Goal: Information Seeking & Learning: Check status

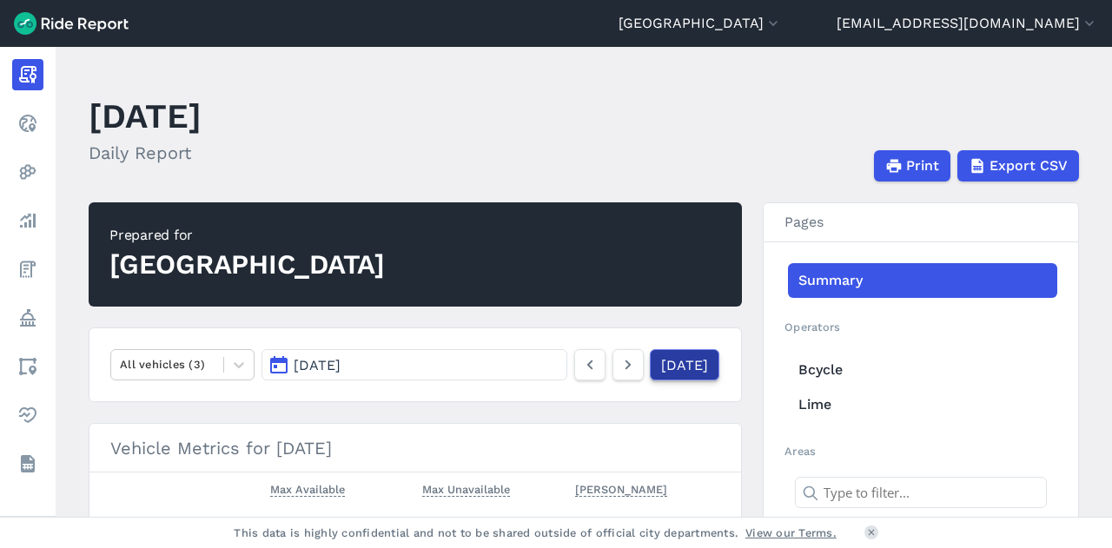
click at [652, 374] on link "[DATE]" at bounding box center [684, 364] width 69 height 31
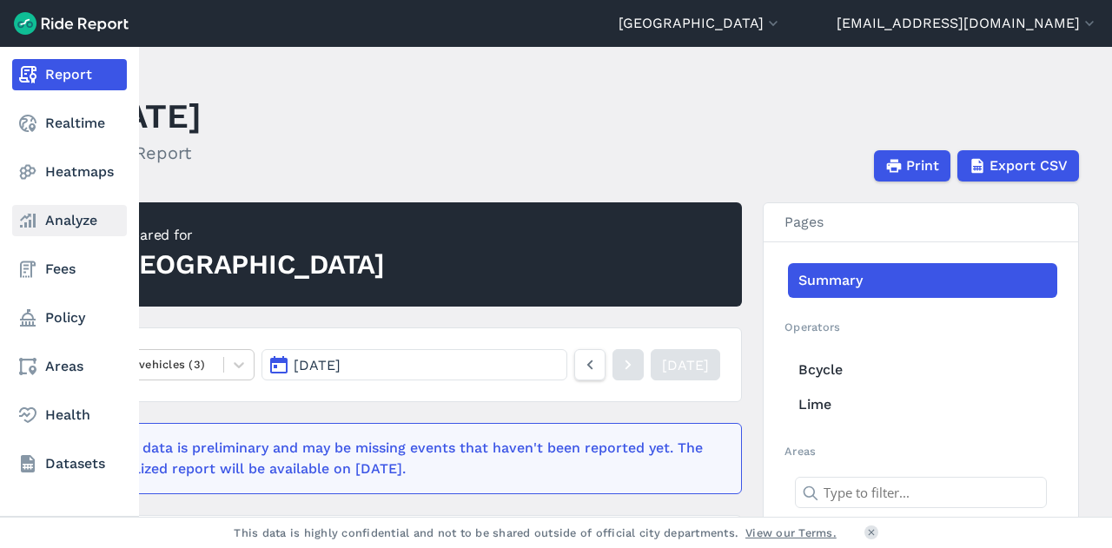
click at [78, 221] on link "Analyze" at bounding box center [69, 220] width 115 height 31
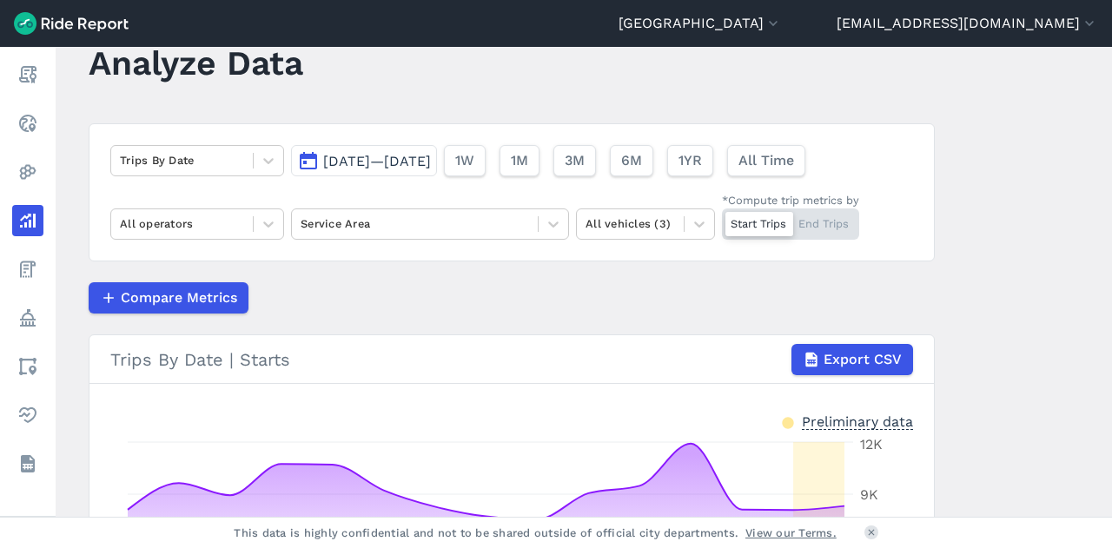
scroll to position [52, 0]
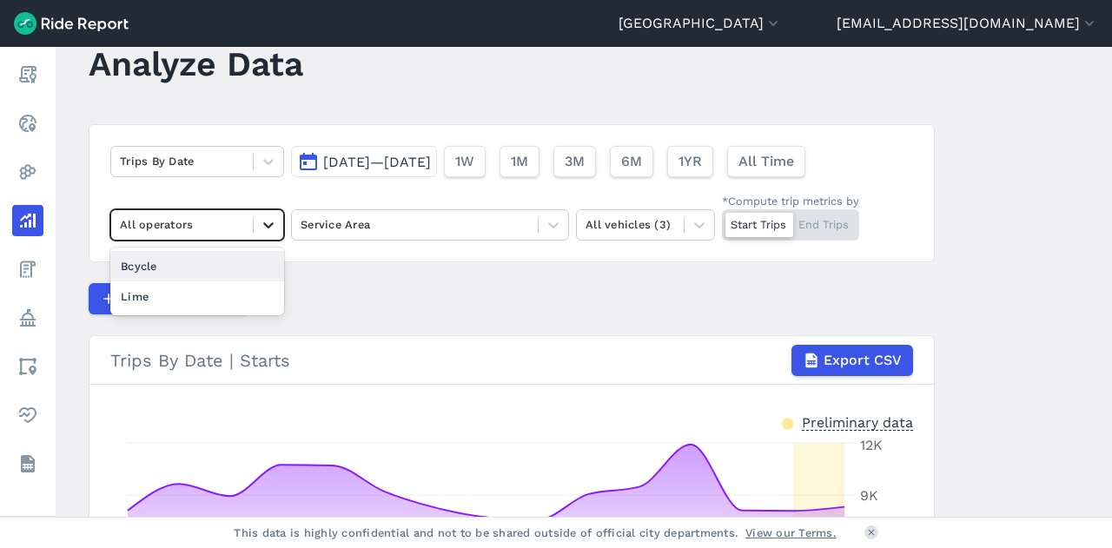
click at [266, 235] on div at bounding box center [269, 225] width 30 height 30
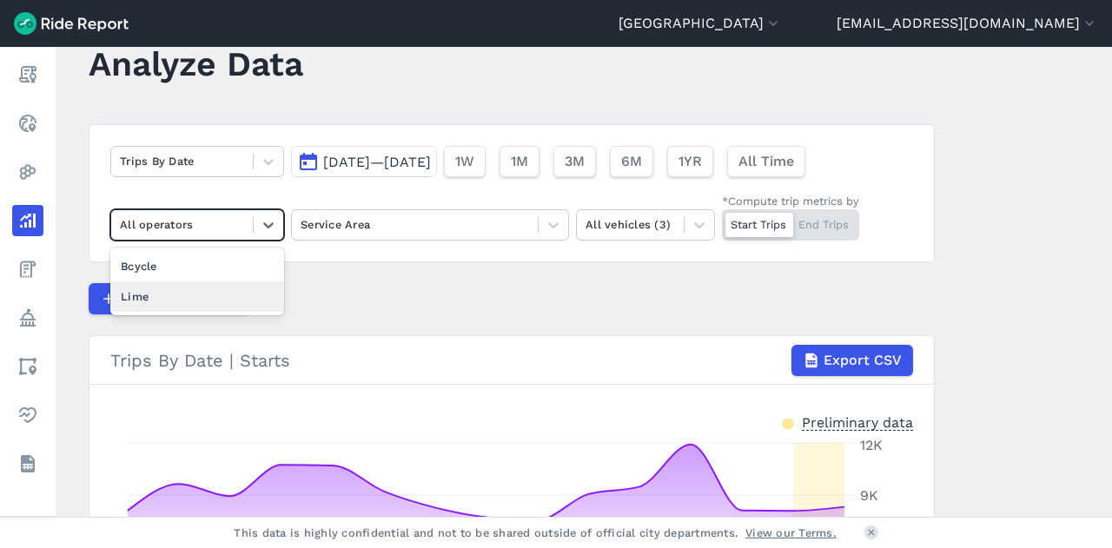
click at [238, 304] on div "Lime" at bounding box center [197, 296] width 174 height 30
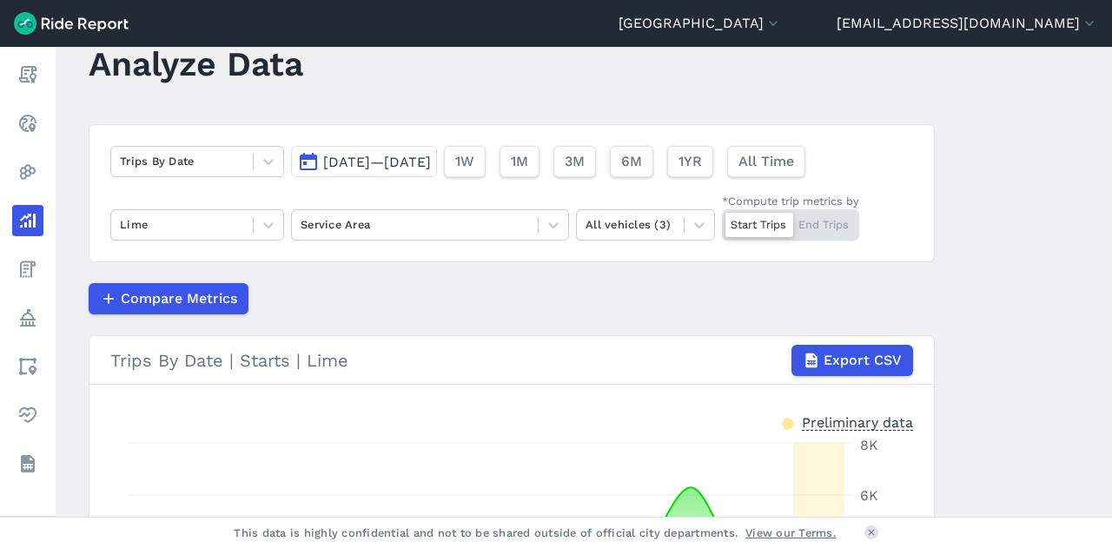
click at [306, 164] on button "[DATE]—[DATE]" at bounding box center [364, 161] width 146 height 31
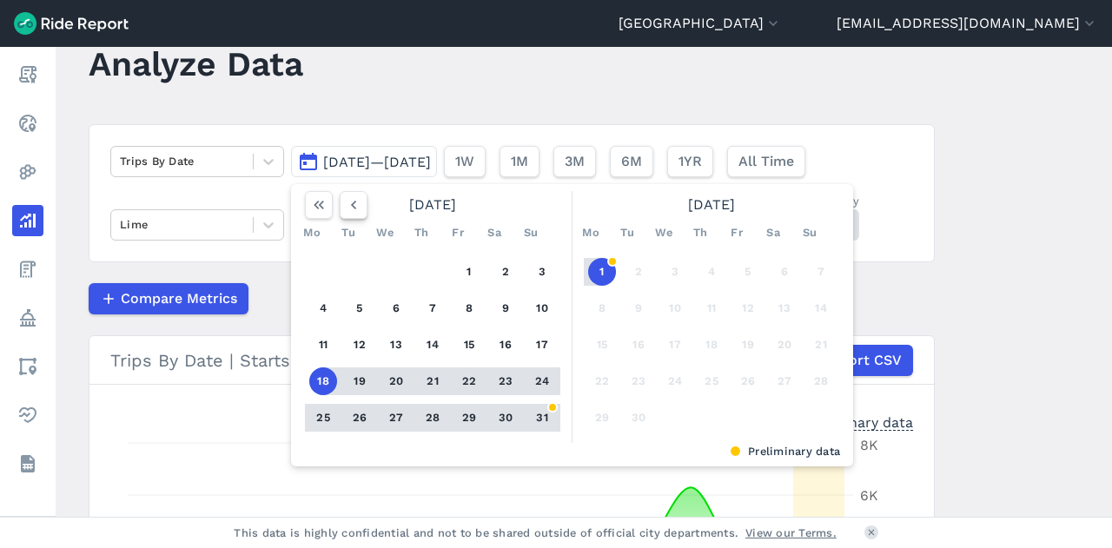
click at [348, 202] on icon "button" at bounding box center [353, 204] width 17 height 17
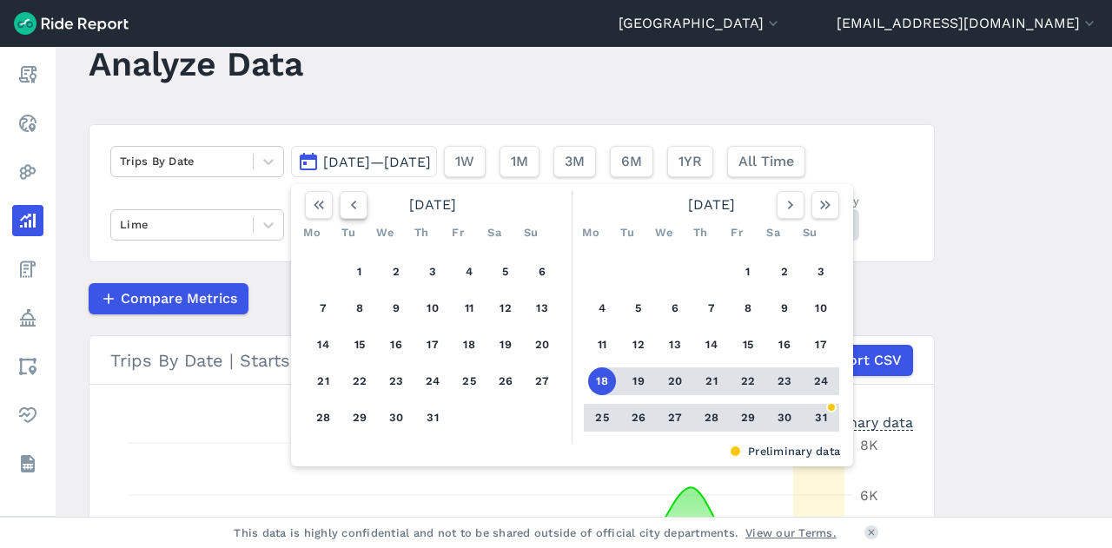
click at [348, 202] on icon "button" at bounding box center [353, 204] width 17 height 17
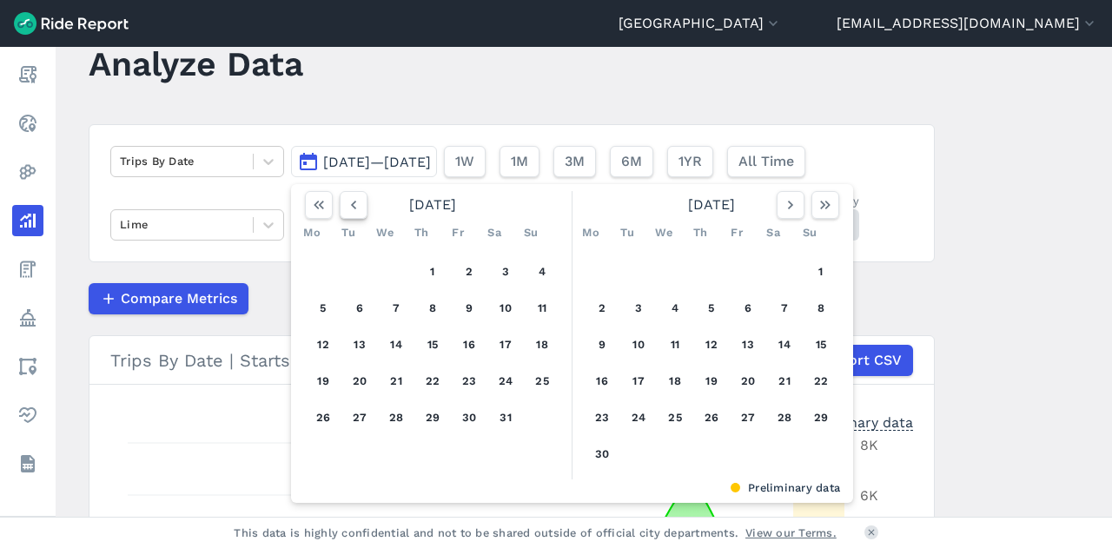
click at [348, 202] on icon "button" at bounding box center [353, 204] width 17 height 17
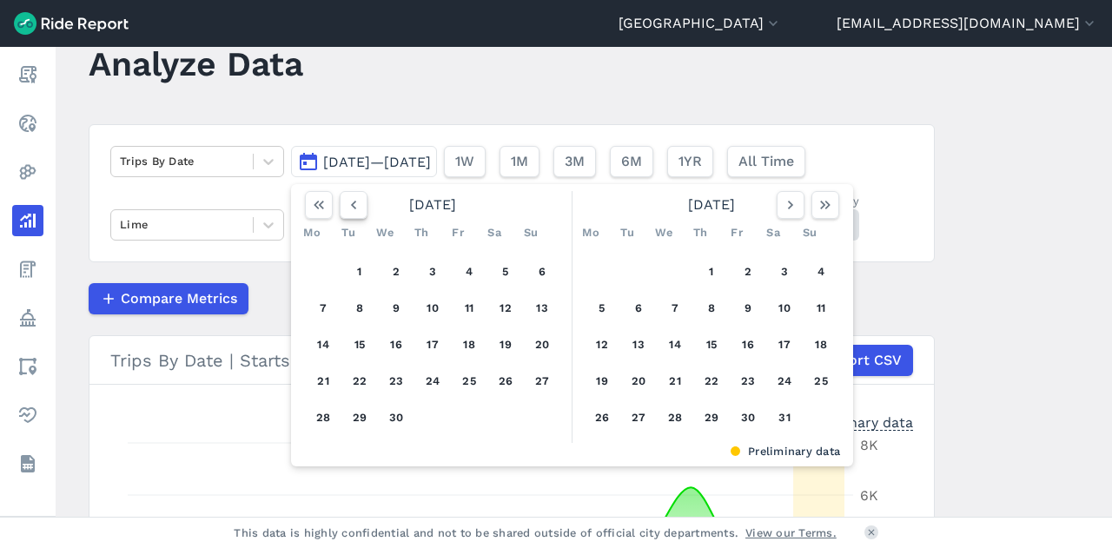
click at [348, 202] on icon "button" at bounding box center [353, 204] width 17 height 17
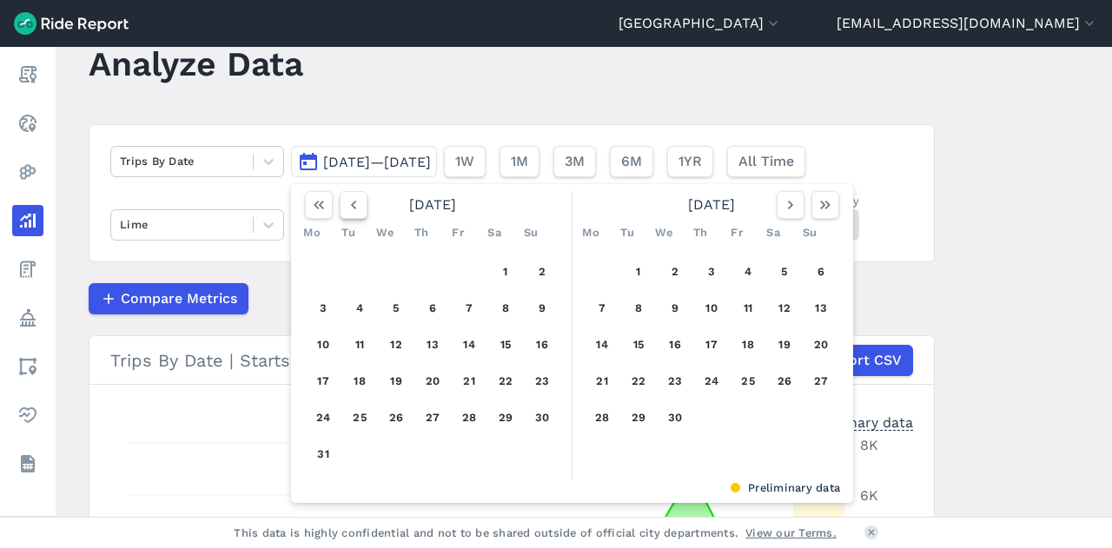
click at [348, 202] on icon "button" at bounding box center [353, 204] width 17 height 17
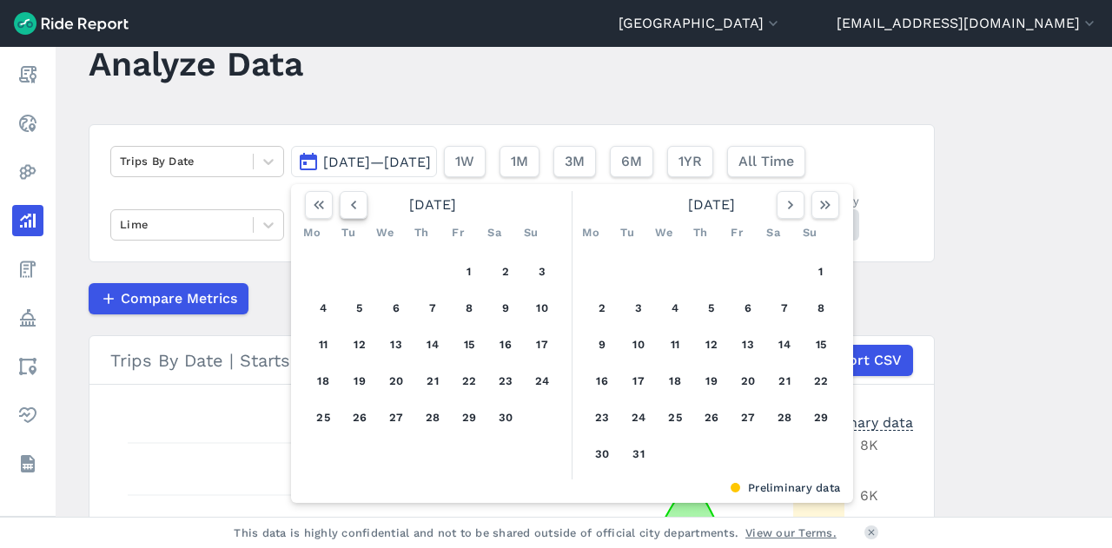
click at [348, 202] on icon "button" at bounding box center [353, 204] width 17 height 17
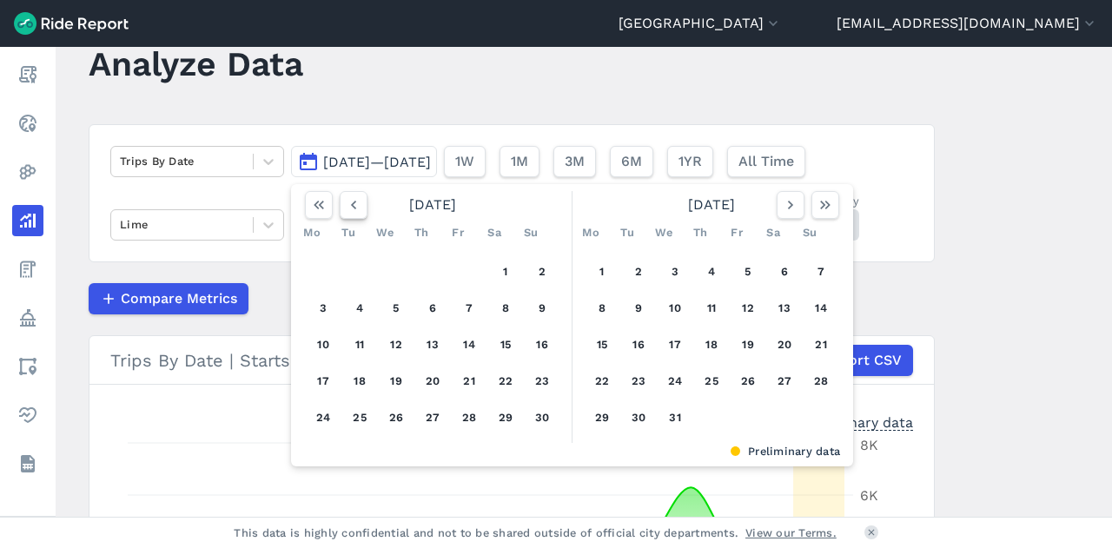
click at [348, 202] on icon "button" at bounding box center [353, 204] width 17 height 17
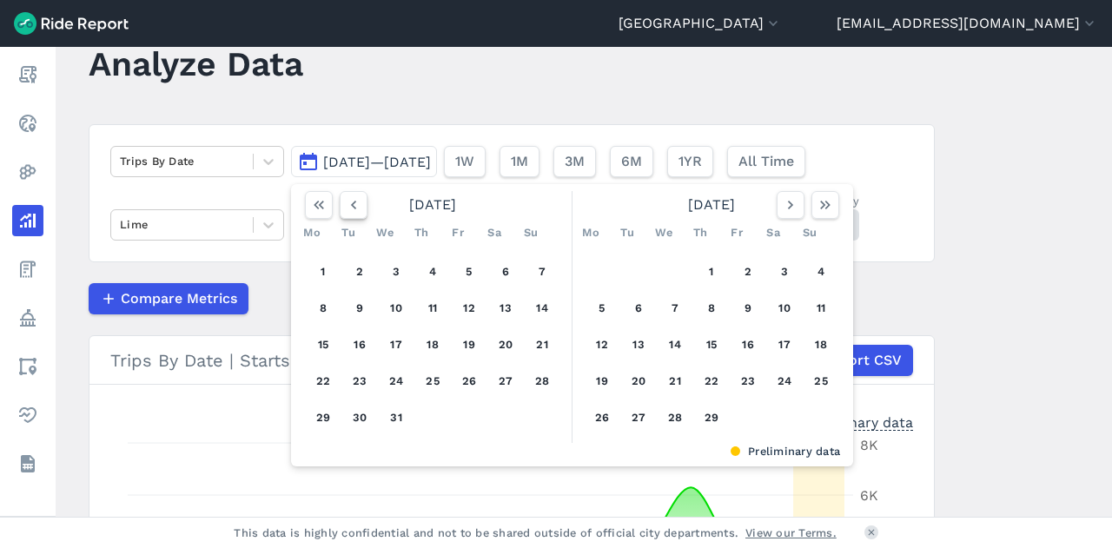
click at [348, 202] on icon "button" at bounding box center [353, 204] width 17 height 17
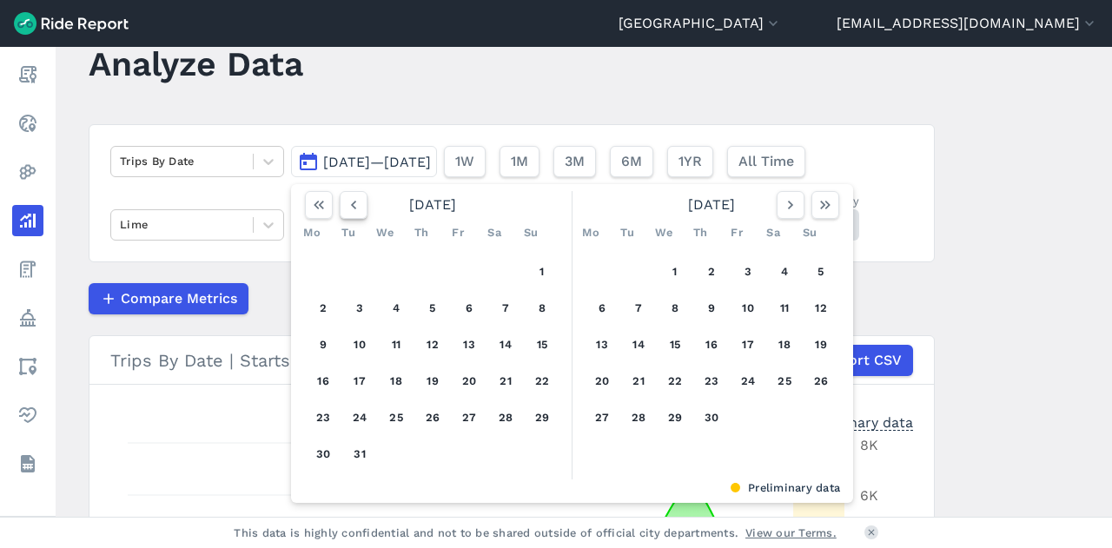
click at [348, 202] on icon "button" at bounding box center [353, 204] width 17 height 17
click at [466, 270] on button "1" at bounding box center [469, 272] width 28 height 28
click at [786, 197] on icon "button" at bounding box center [790, 204] width 17 height 17
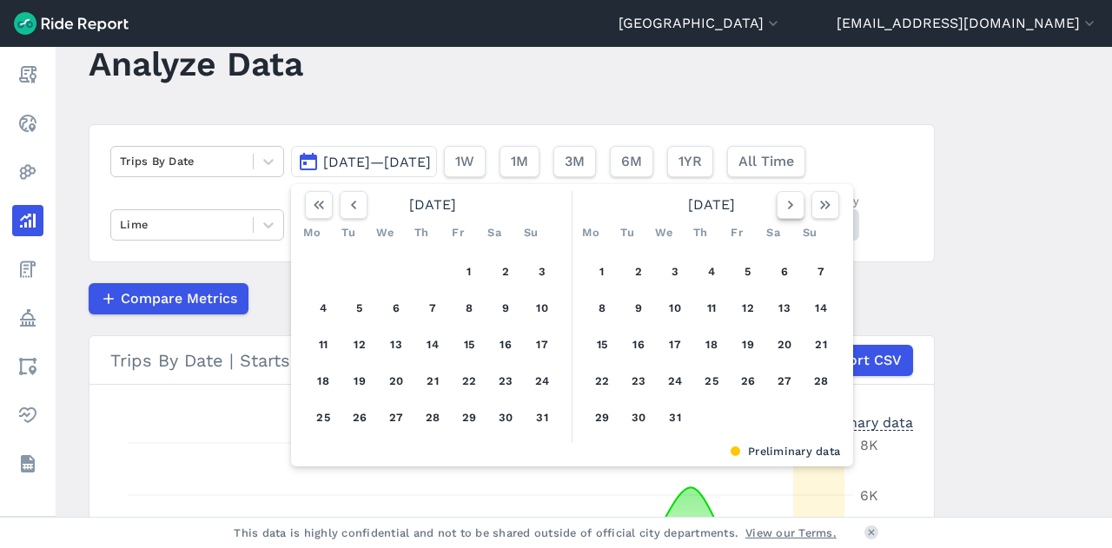
click at [786, 197] on icon "button" at bounding box center [790, 204] width 17 height 17
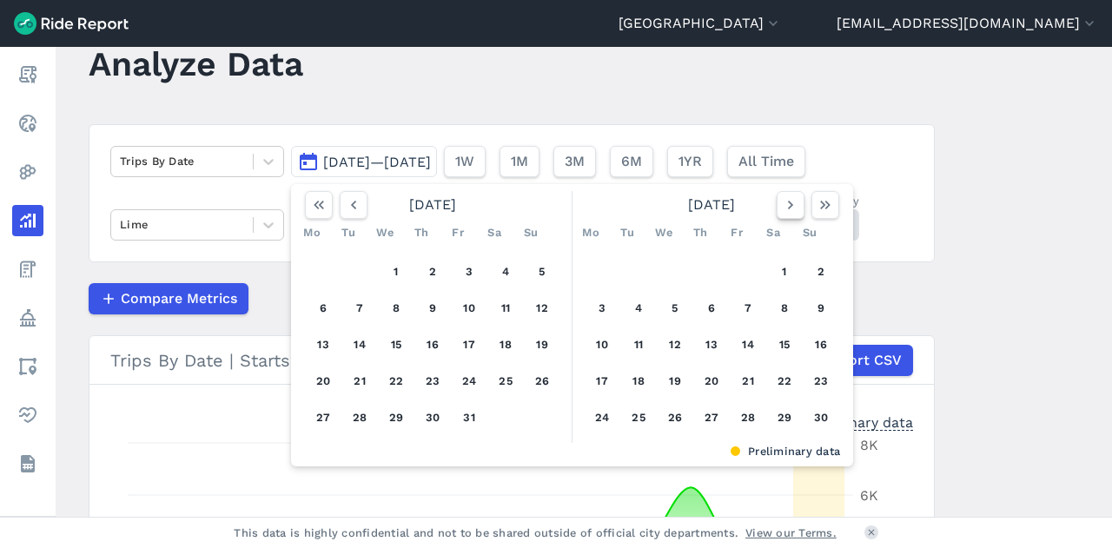
click at [786, 197] on icon "button" at bounding box center [790, 204] width 17 height 17
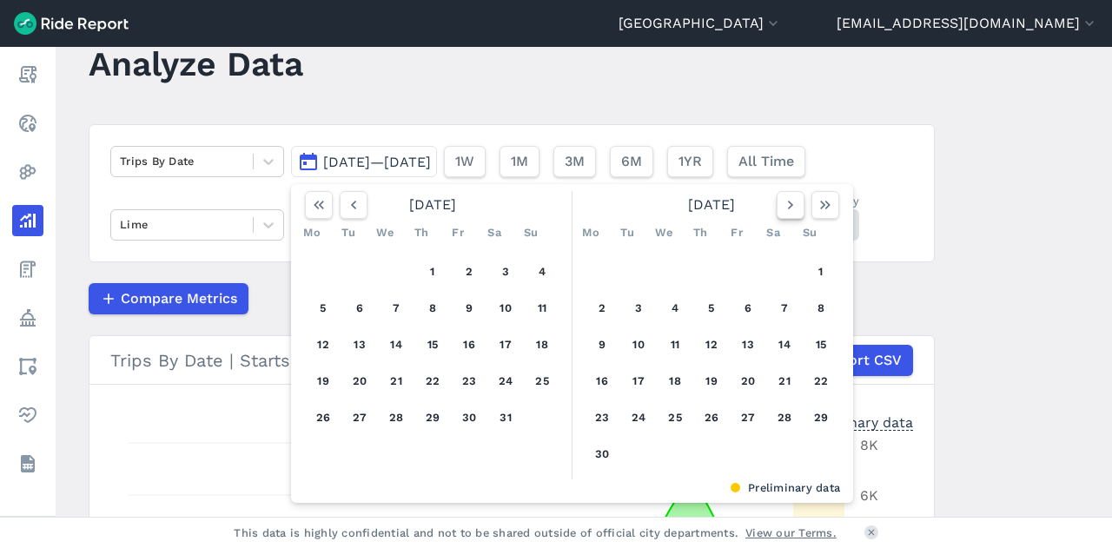
click at [786, 197] on icon "button" at bounding box center [790, 204] width 17 height 17
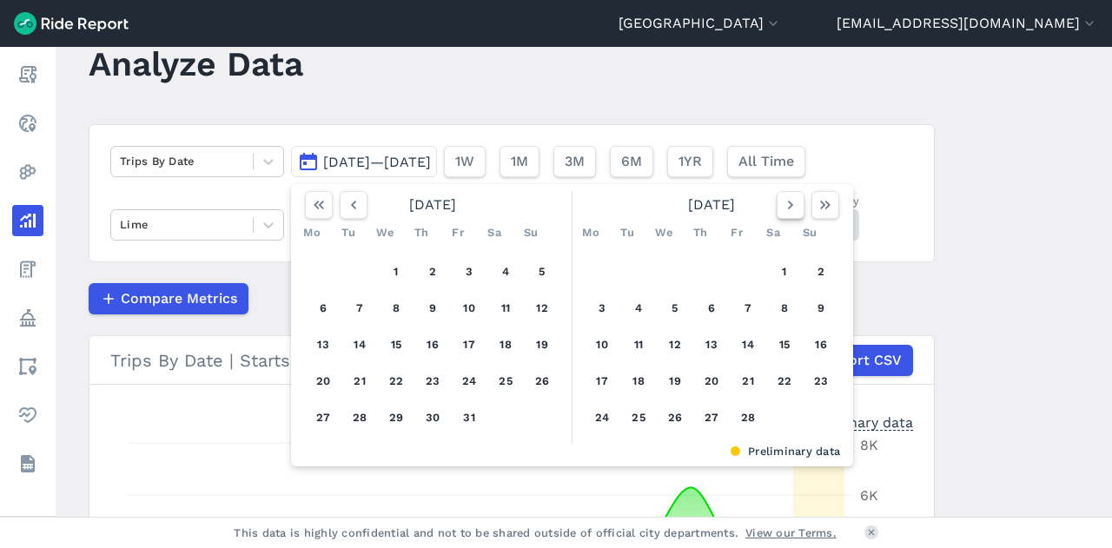
click at [786, 197] on icon "button" at bounding box center [790, 204] width 17 height 17
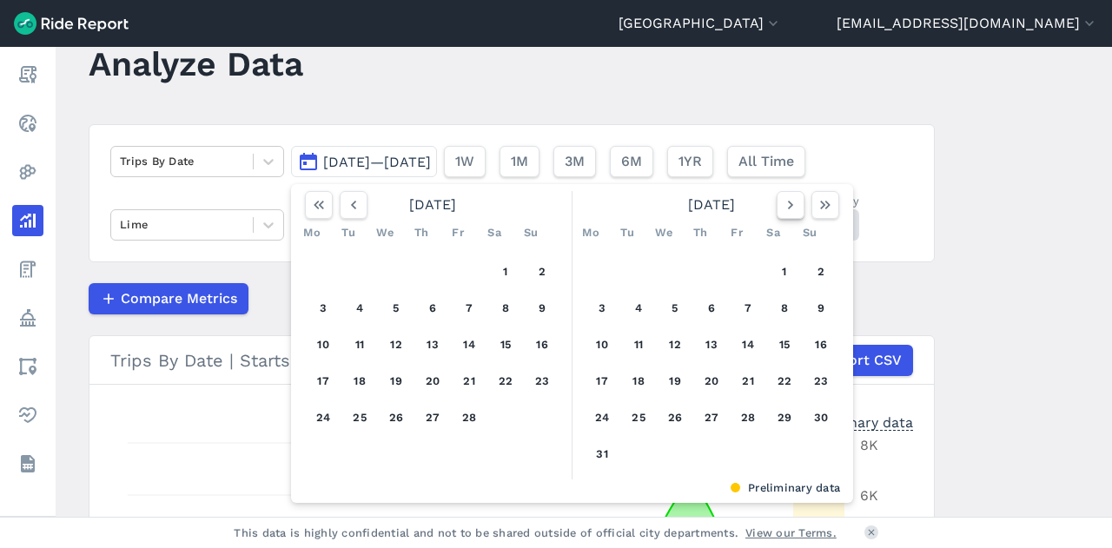
click at [786, 197] on icon "button" at bounding box center [790, 204] width 17 height 17
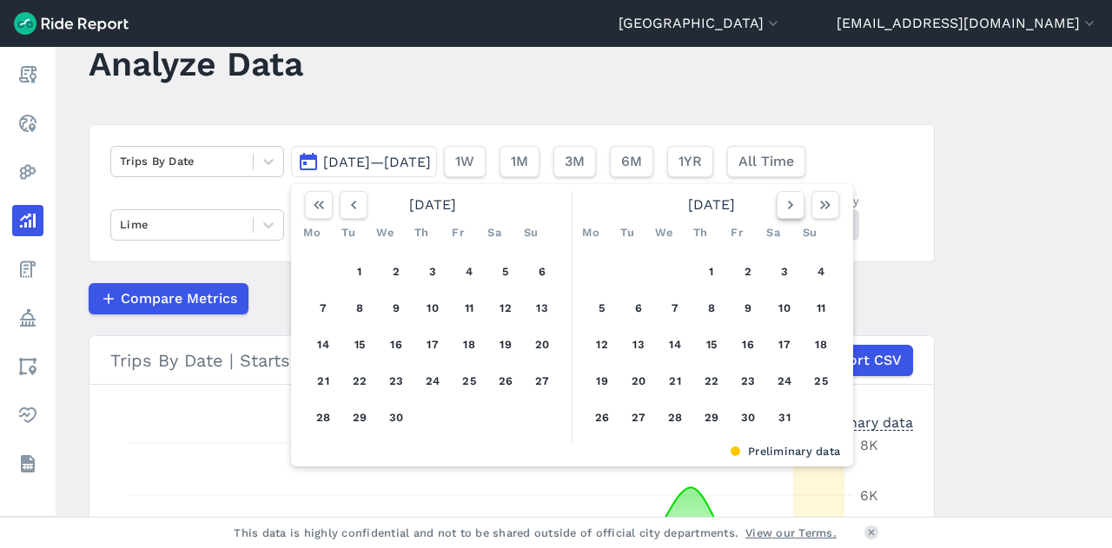
click at [786, 197] on icon "button" at bounding box center [790, 204] width 17 height 17
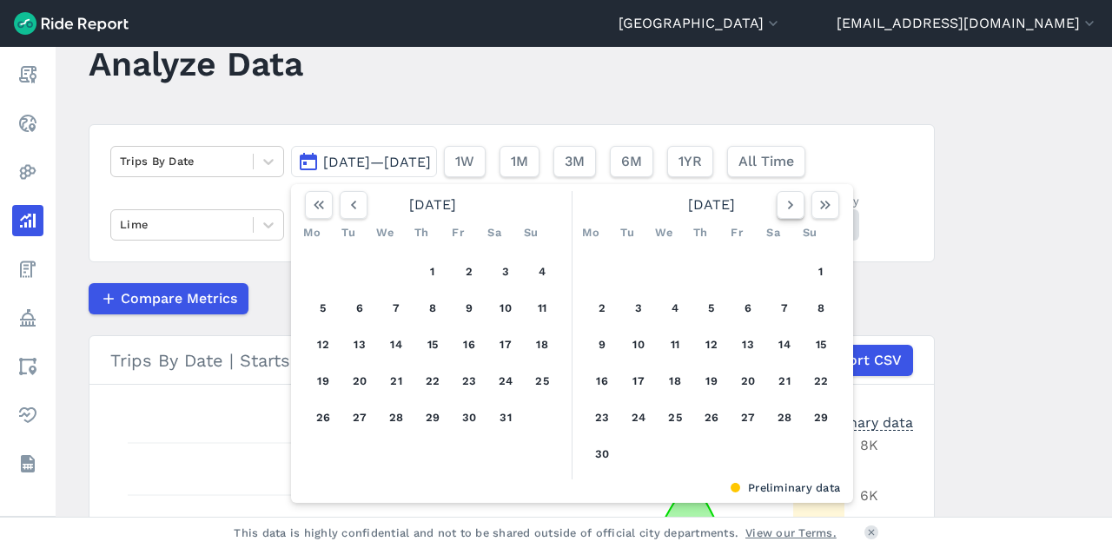
click at [786, 197] on icon "button" at bounding box center [790, 204] width 17 height 17
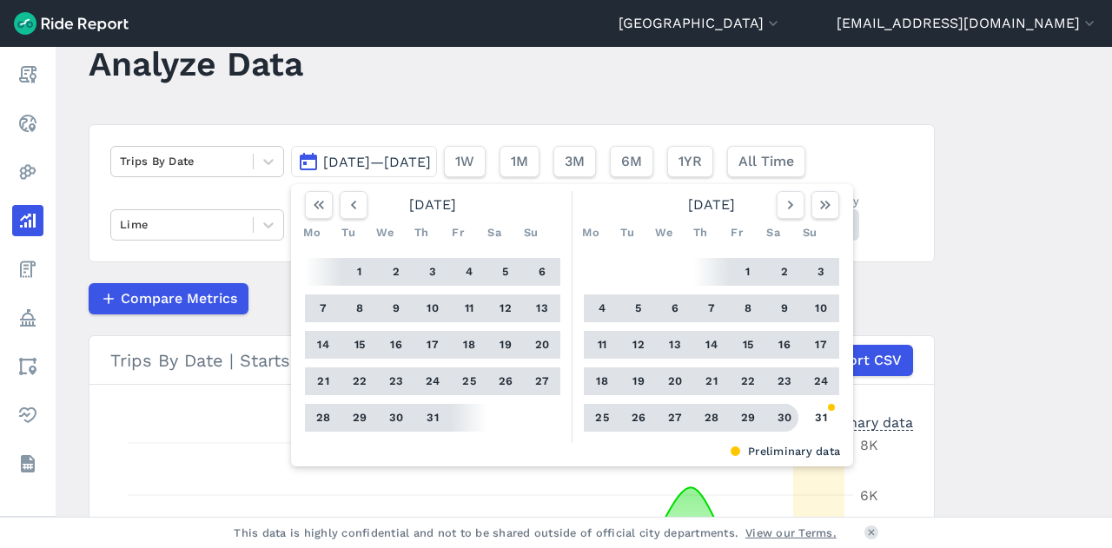
click at [781, 414] on button "30" at bounding box center [785, 418] width 28 height 28
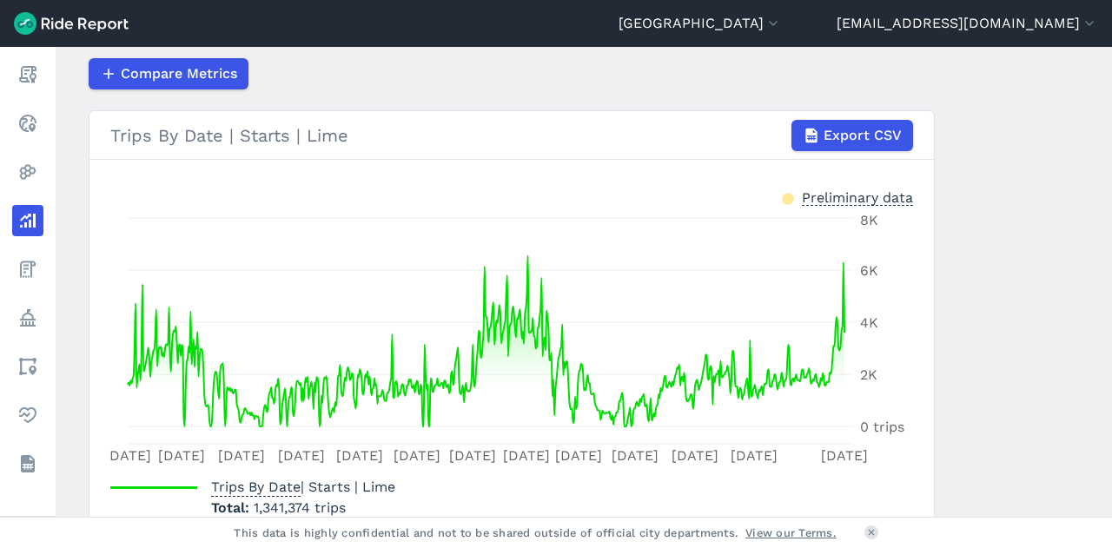
scroll to position [278, 0]
click at [1030, 319] on main "Analyze Data Trips By Date [DATE]—[DATE] 1W 1M 3M 6M 1YR All Time Lime Service …" at bounding box center [584, 282] width 1056 height 470
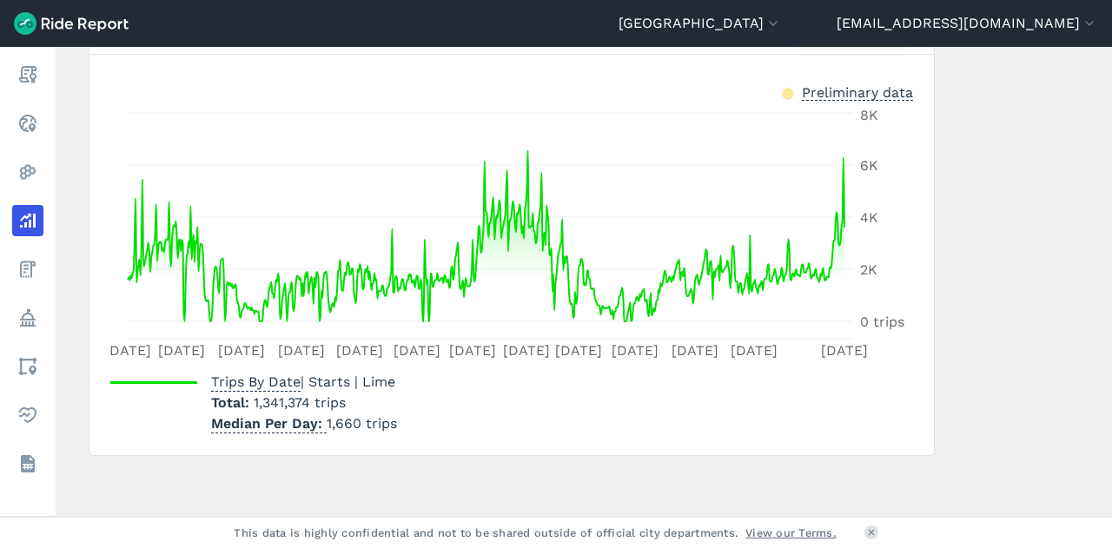
scroll to position [0, 0]
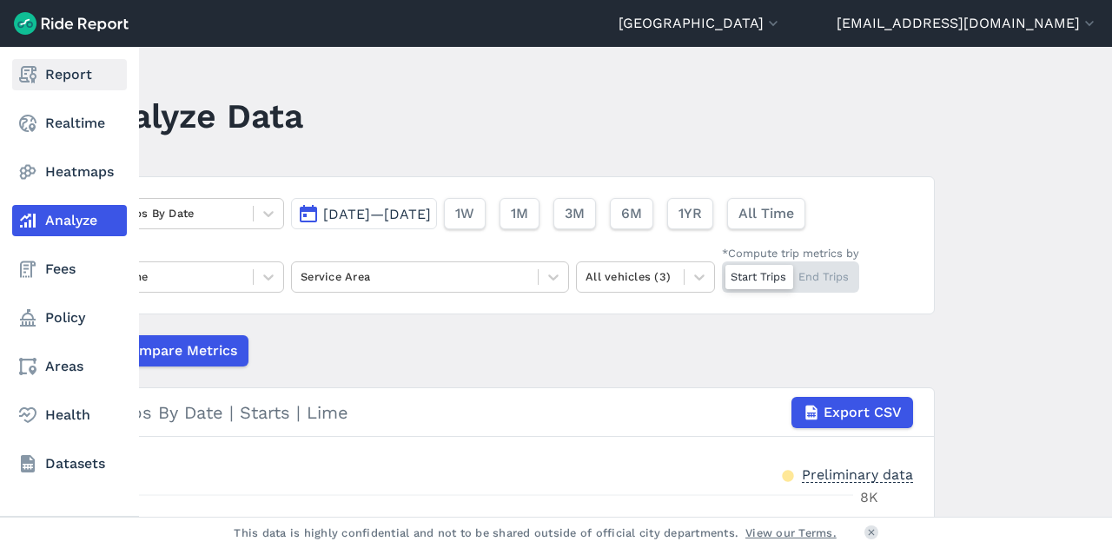
click at [63, 69] on link "Report" at bounding box center [69, 74] width 115 height 31
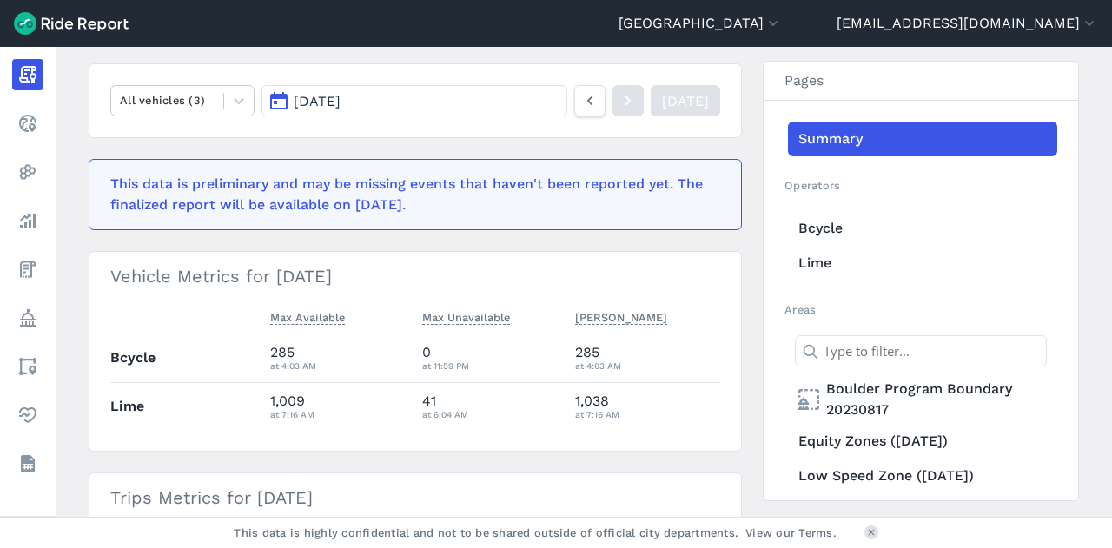
scroll to position [207, 0]
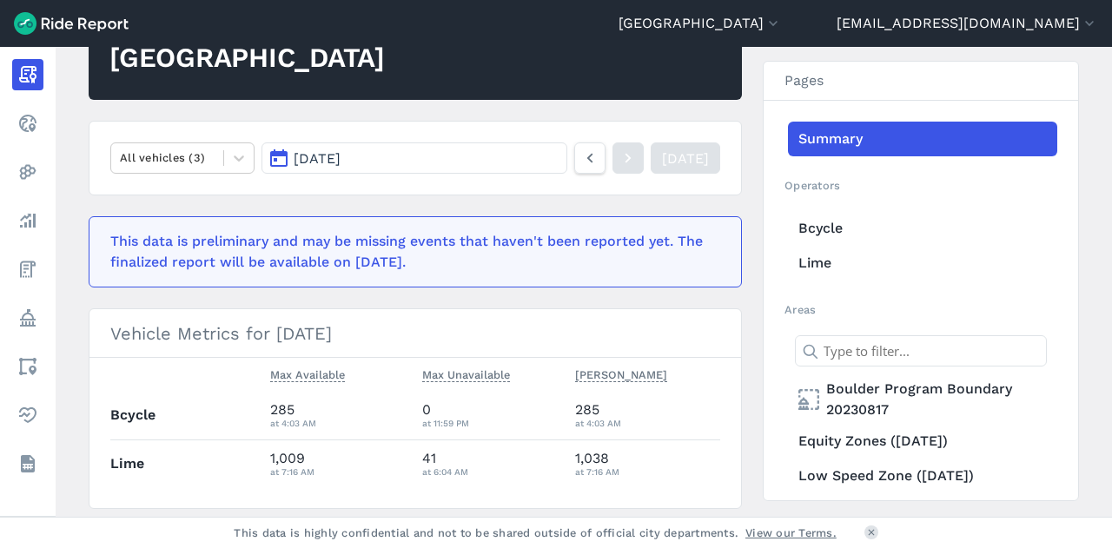
click at [495, 162] on button "[DATE]" at bounding box center [414, 157] width 306 height 31
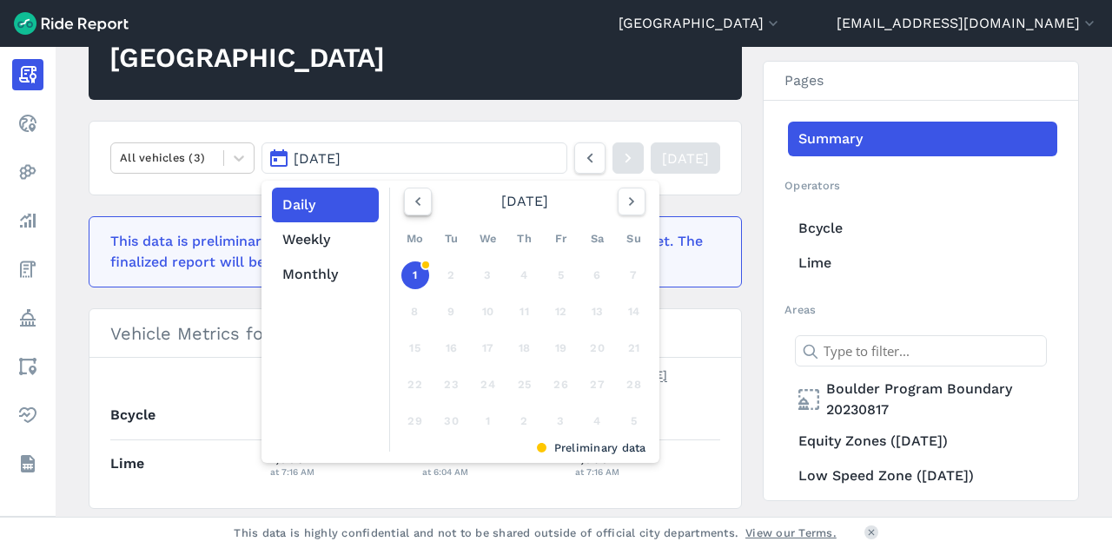
click at [409, 209] on icon "button" at bounding box center [417, 201] width 17 height 17
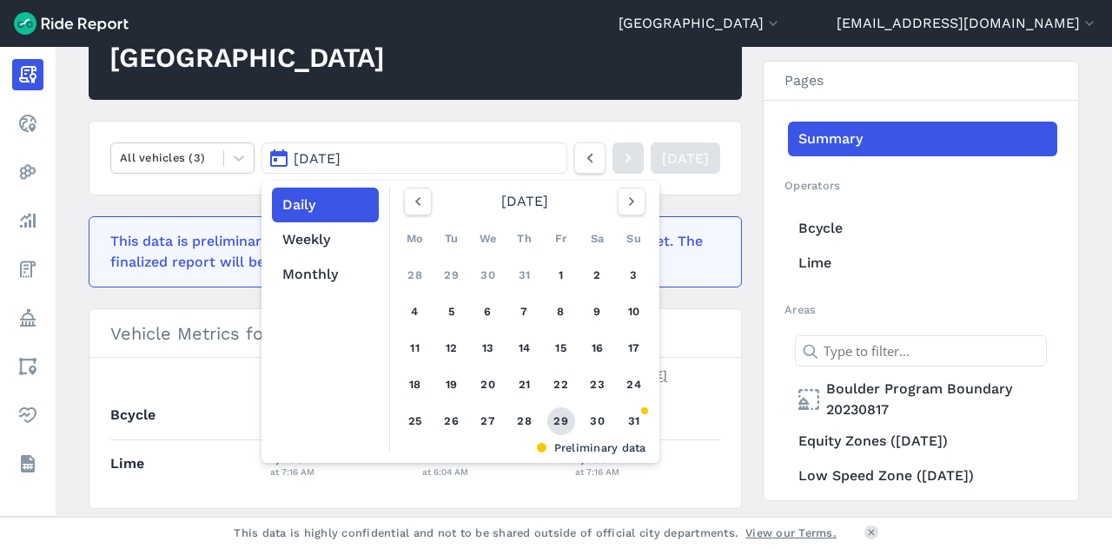
click at [557, 418] on link "29" at bounding box center [561, 421] width 28 height 28
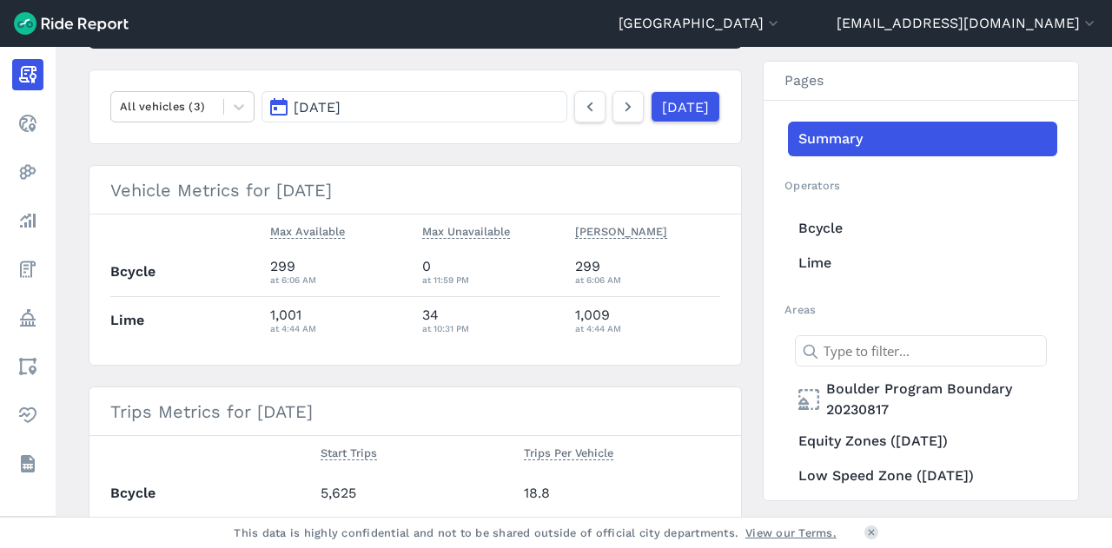
scroll to position [257, 0]
click at [619, 109] on icon at bounding box center [628, 107] width 19 height 21
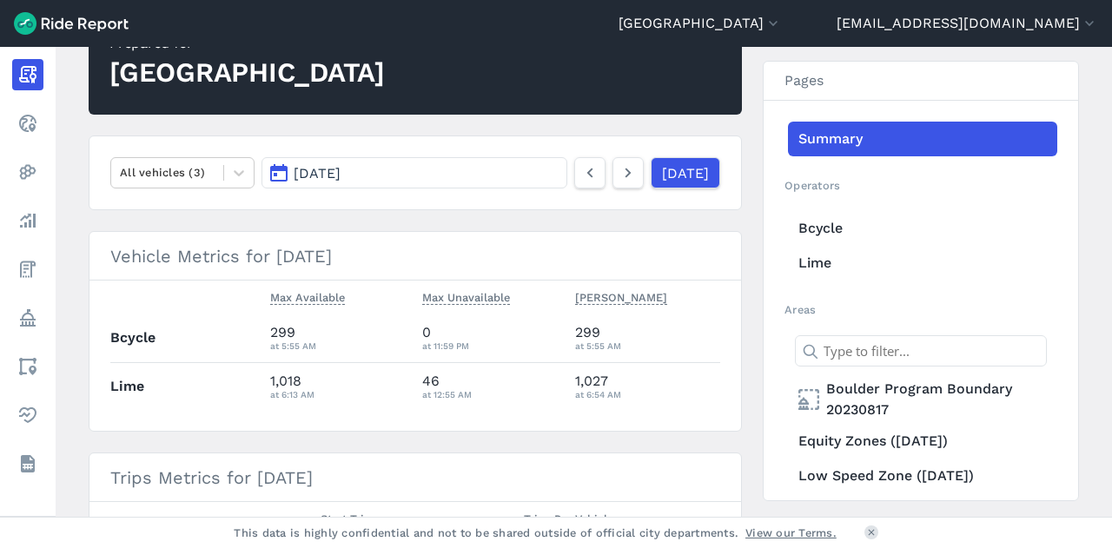
scroll to position [191, 0]
click at [580, 163] on icon at bounding box center [589, 173] width 19 height 21
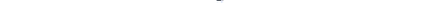
scroll to position [961, 0]
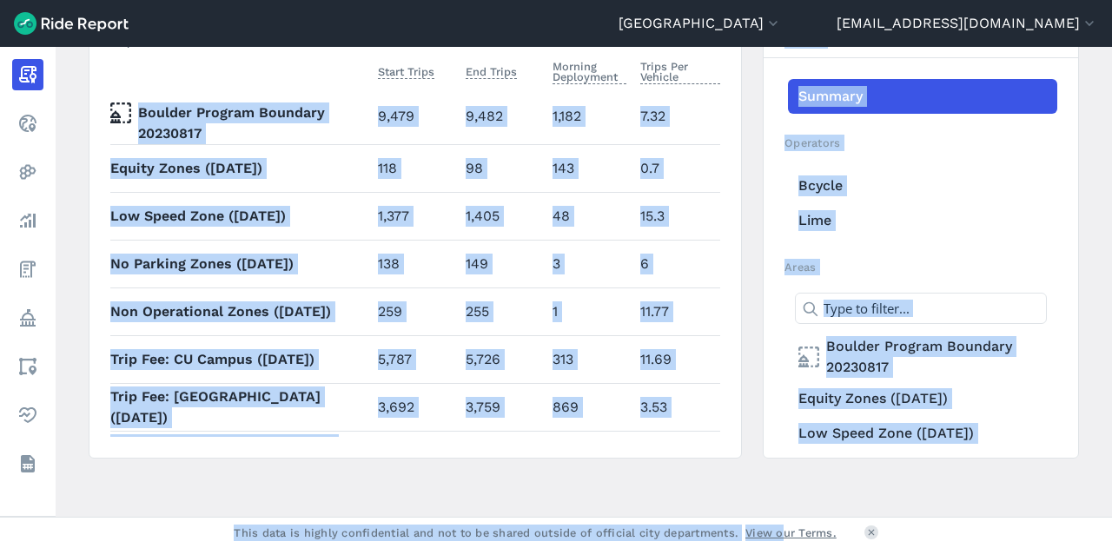
drag, startPoint x: 592, startPoint y: 116, endPoint x: 785, endPoint y: 577, distance: 500.3
click at [785, 547] on html "[GEOGRAPHIC_DATA] - Bikeshare [EMAIL_ADDRESS][DOMAIN_NAME] Settings Terms Sign …" at bounding box center [556, 274] width 1112 height 548
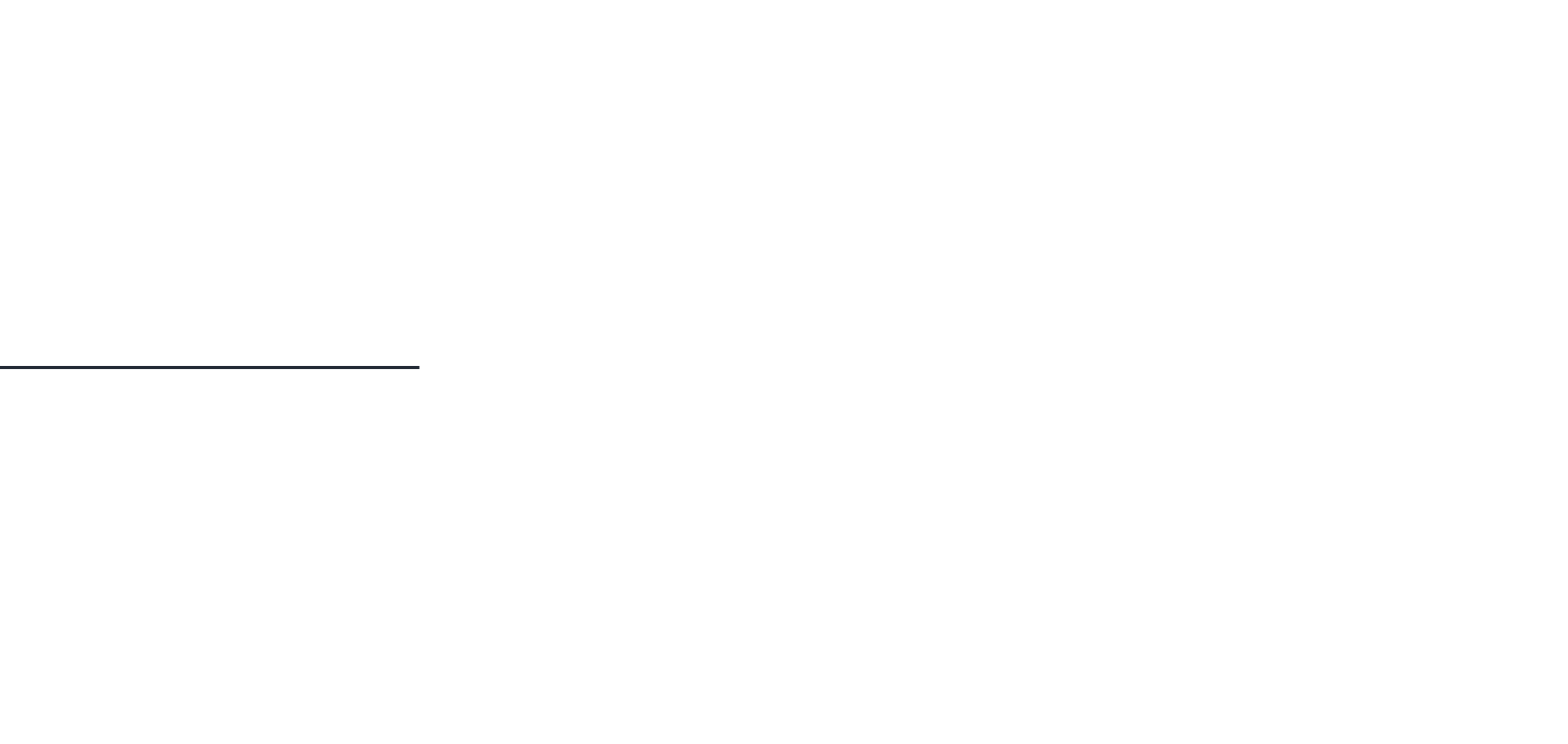
scroll to position [669, 0]
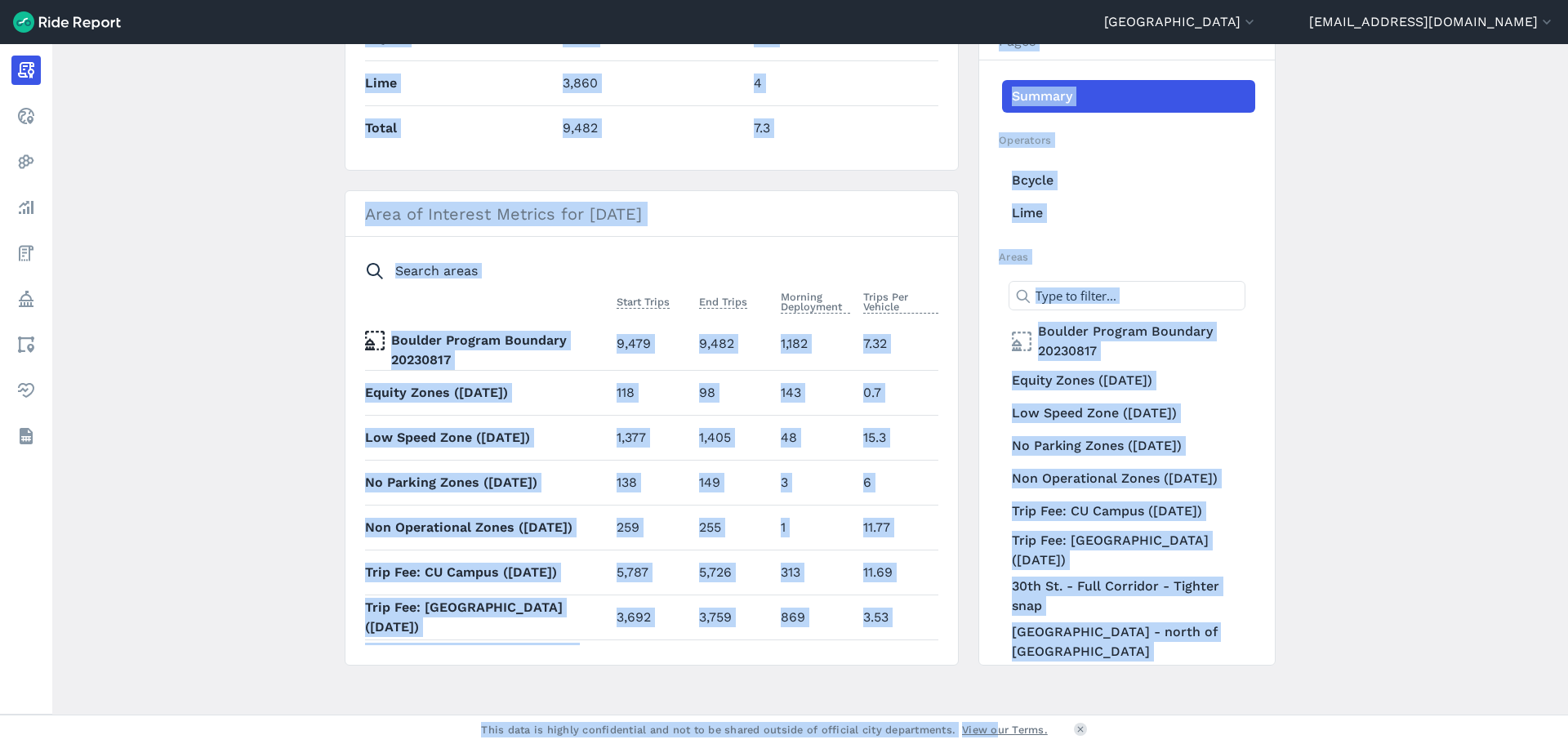
click at [227, 350] on main "[DATE] Daily Report Print Export CSV Prepared for Boulder All vehicles (3) [DAT…" at bounding box center [810, 379] width 1515 height 671
